Goal: Task Accomplishment & Management: Use online tool/utility

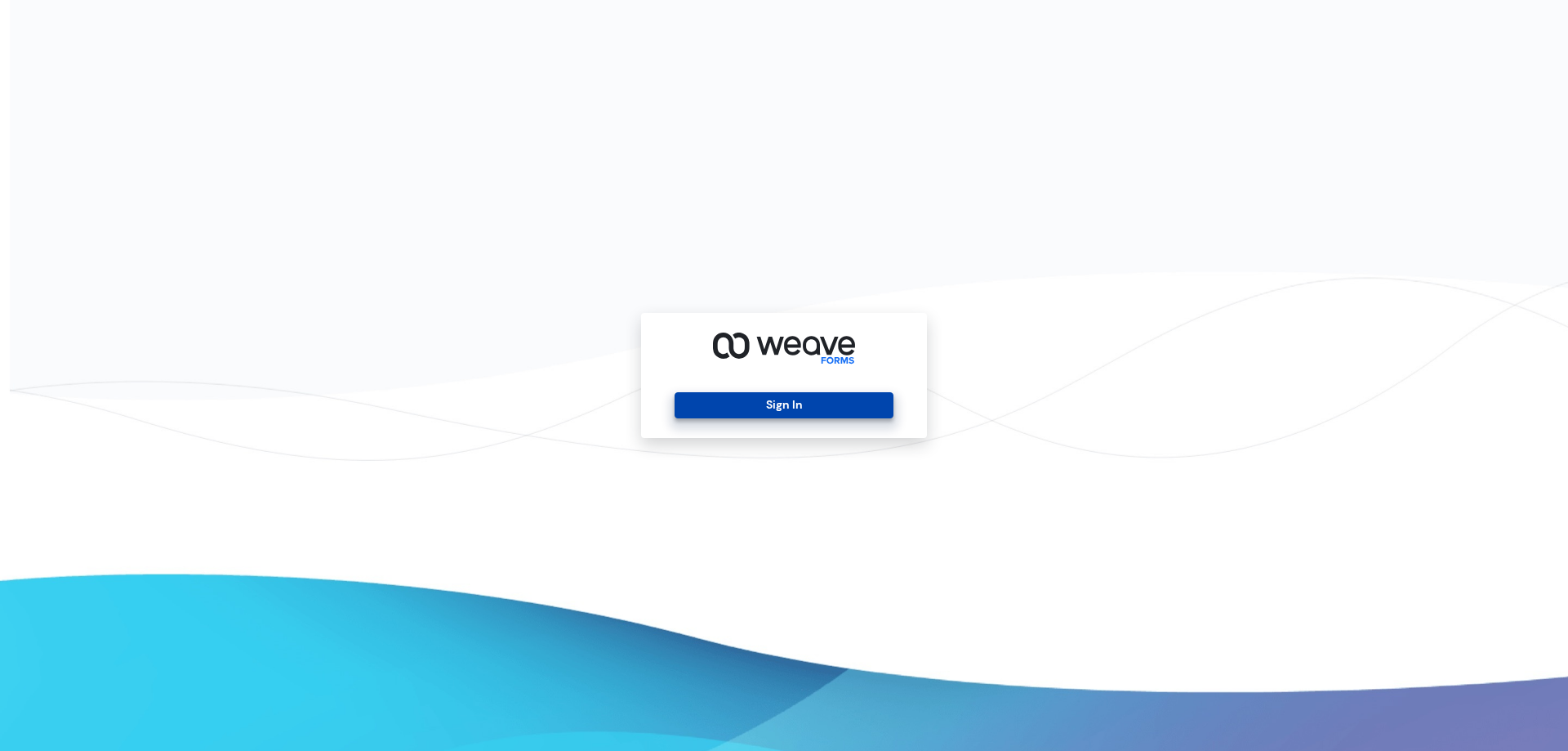
click at [783, 416] on button "Sign In" at bounding box center [783, 406] width 218 height 26
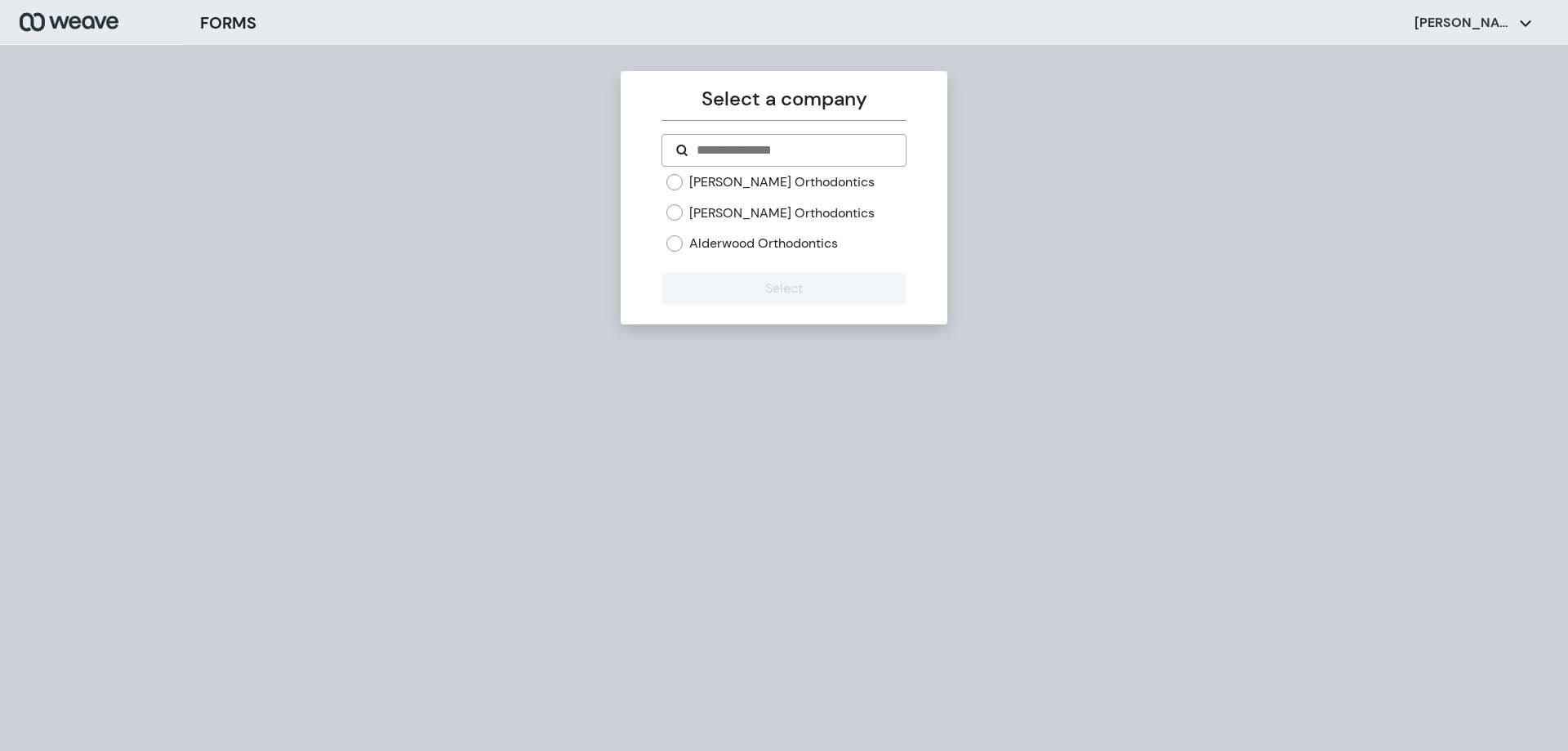
click at [702, 211] on label "[PERSON_NAME] Orthodontics" at bounding box center [781, 213] width 185 height 18
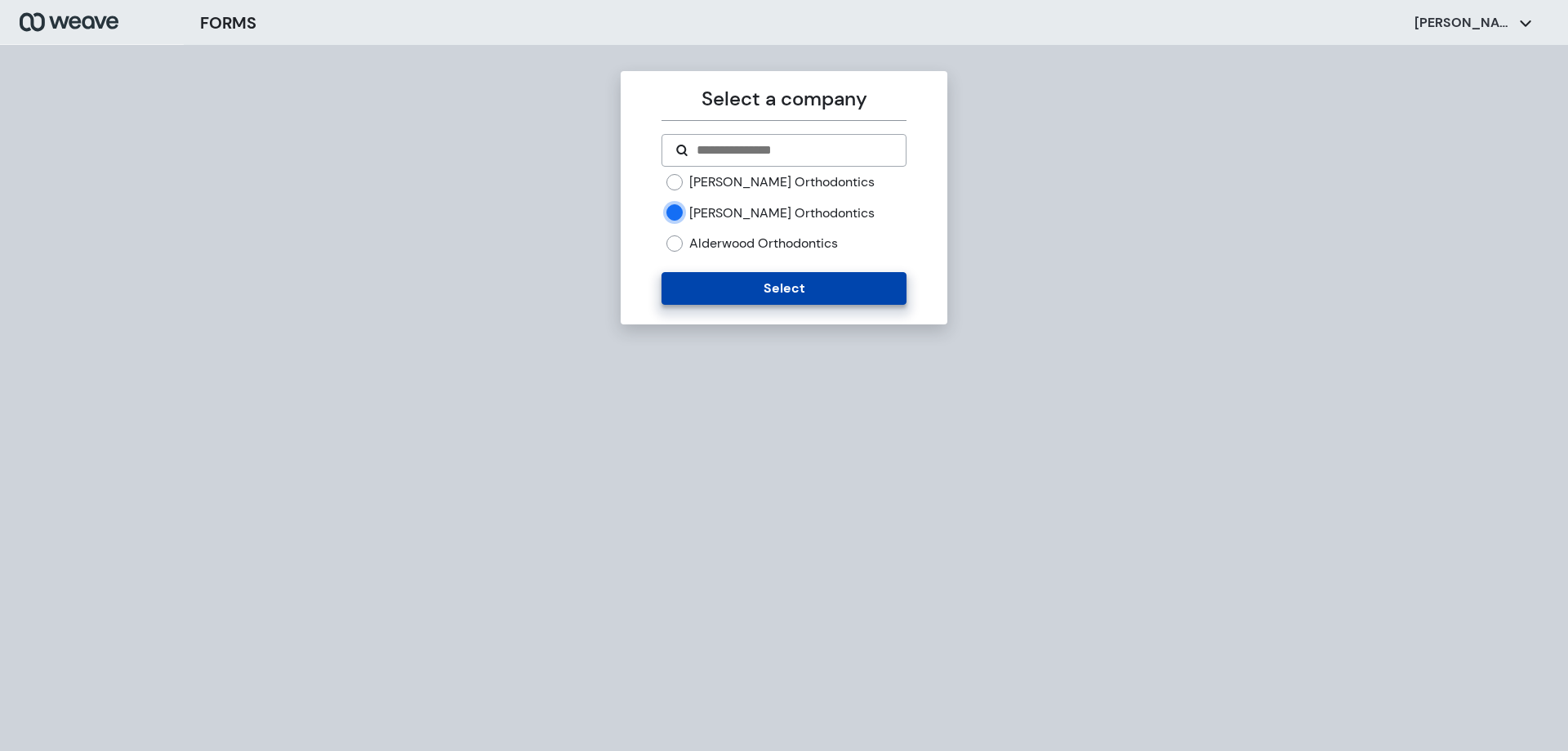
click at [711, 275] on button "Select" at bounding box center [783, 289] width 244 height 33
